Goal: Go to known website: Go to known website

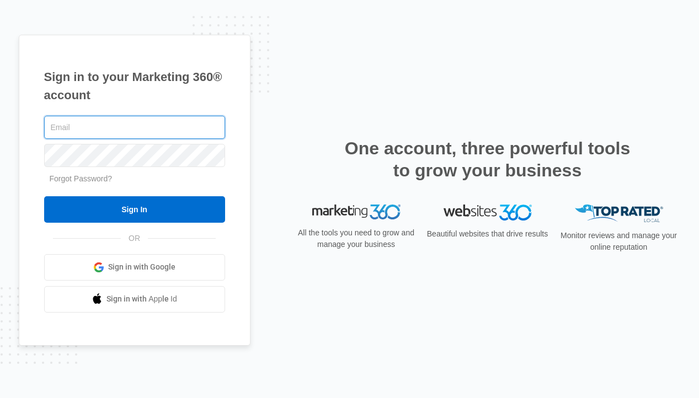
click at [0, 398] on com-1password-button at bounding box center [0, 398] width 0 height 0
type input "amelia@sustainwithme.com"
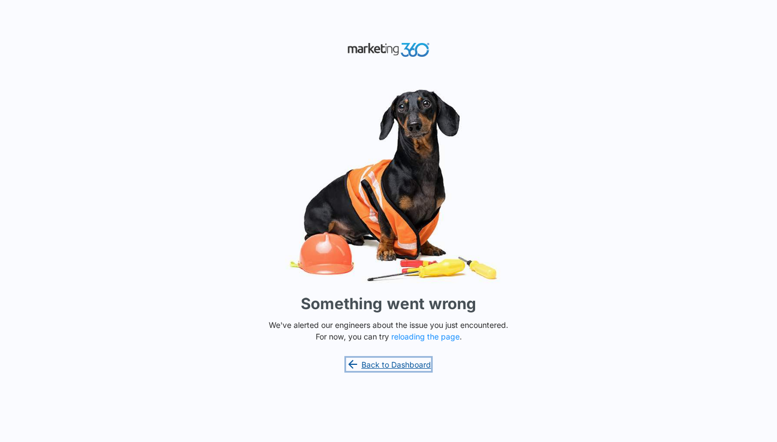
click at [399, 361] on link "Back to Dashboard" at bounding box center [388, 364] width 85 height 13
click at [423, 335] on button "reloading the page" at bounding box center [425, 337] width 68 height 9
click at [403, 340] on button "reloading the page" at bounding box center [425, 337] width 68 height 9
click at [419, 335] on button "reloading the page" at bounding box center [425, 337] width 68 height 9
click at [403, 361] on link "Back to Dashboard" at bounding box center [388, 364] width 85 height 13
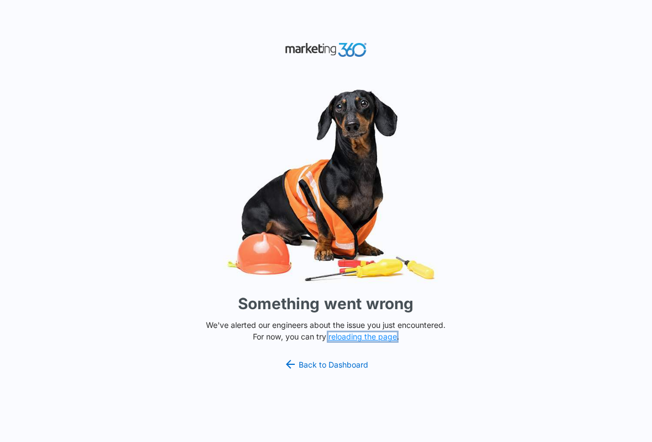
click at [349, 339] on button "reloading the page" at bounding box center [362, 337] width 68 height 9
click at [344, 364] on link "Back to Dashboard" at bounding box center [326, 364] width 85 height 13
